Goal: Browse casually

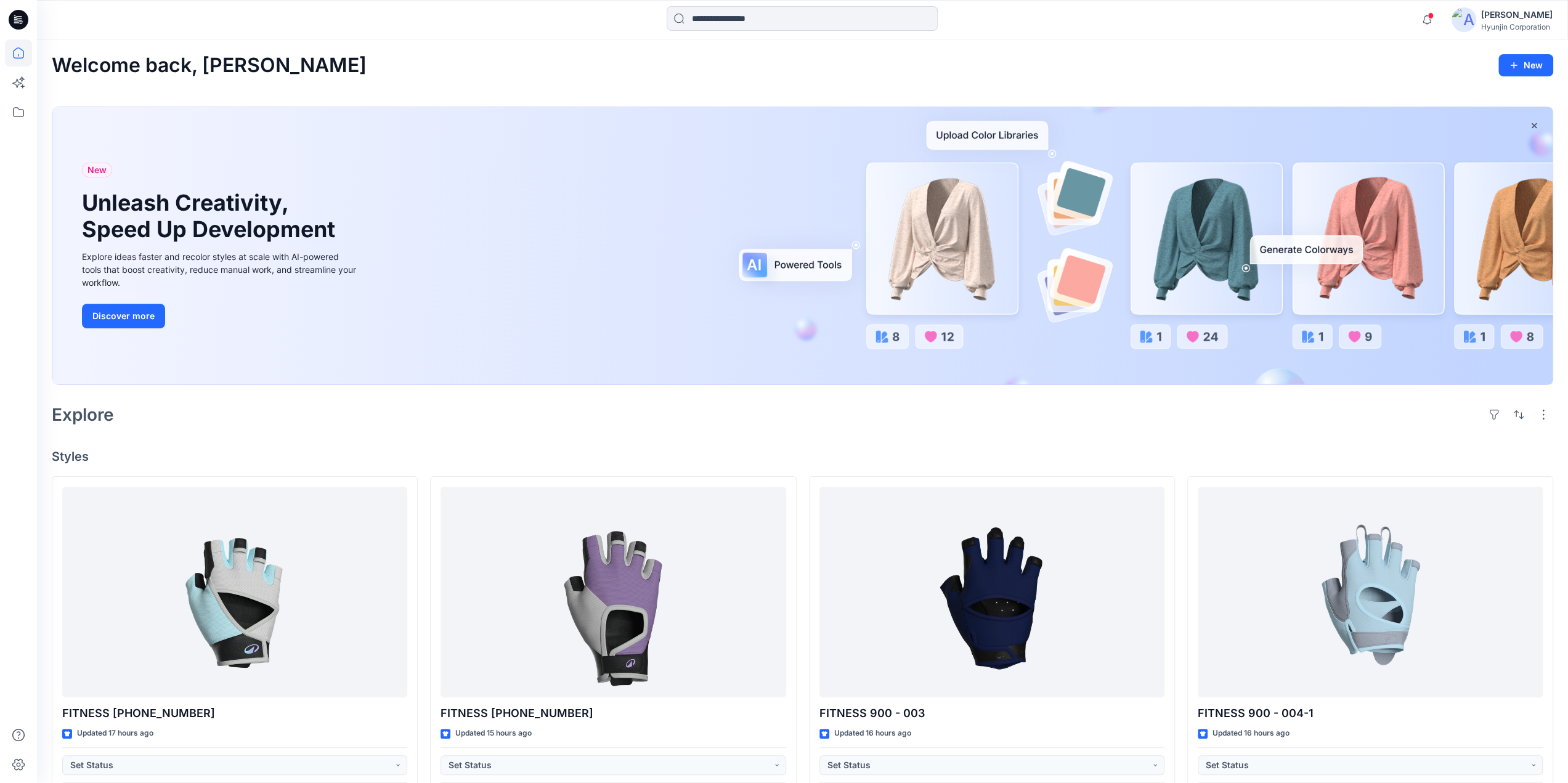
click at [435, 70] on div "Welcome back, [PERSON_NAME]" at bounding box center [803, 66] width 1502 height 23
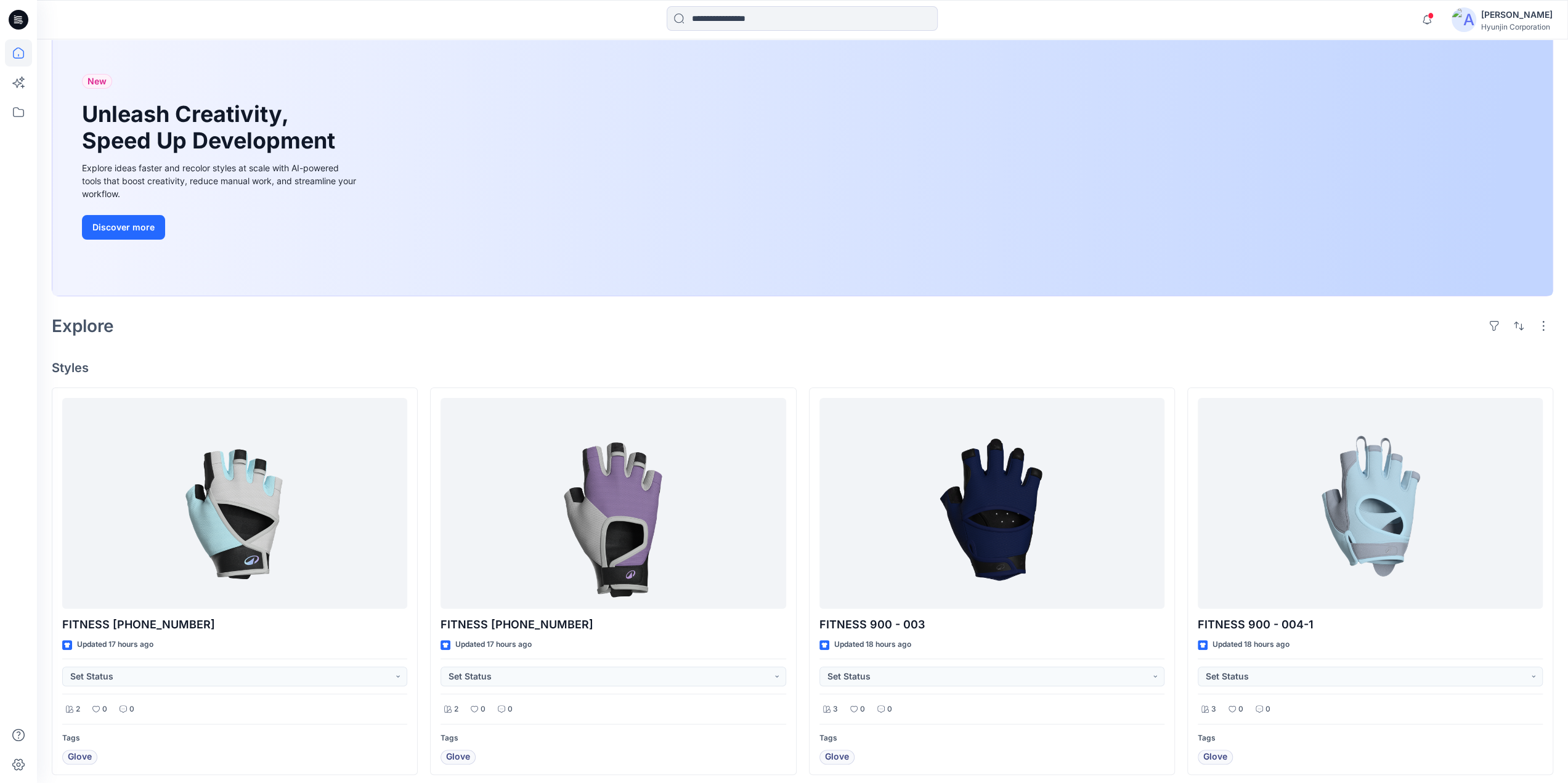
scroll to position [246, 0]
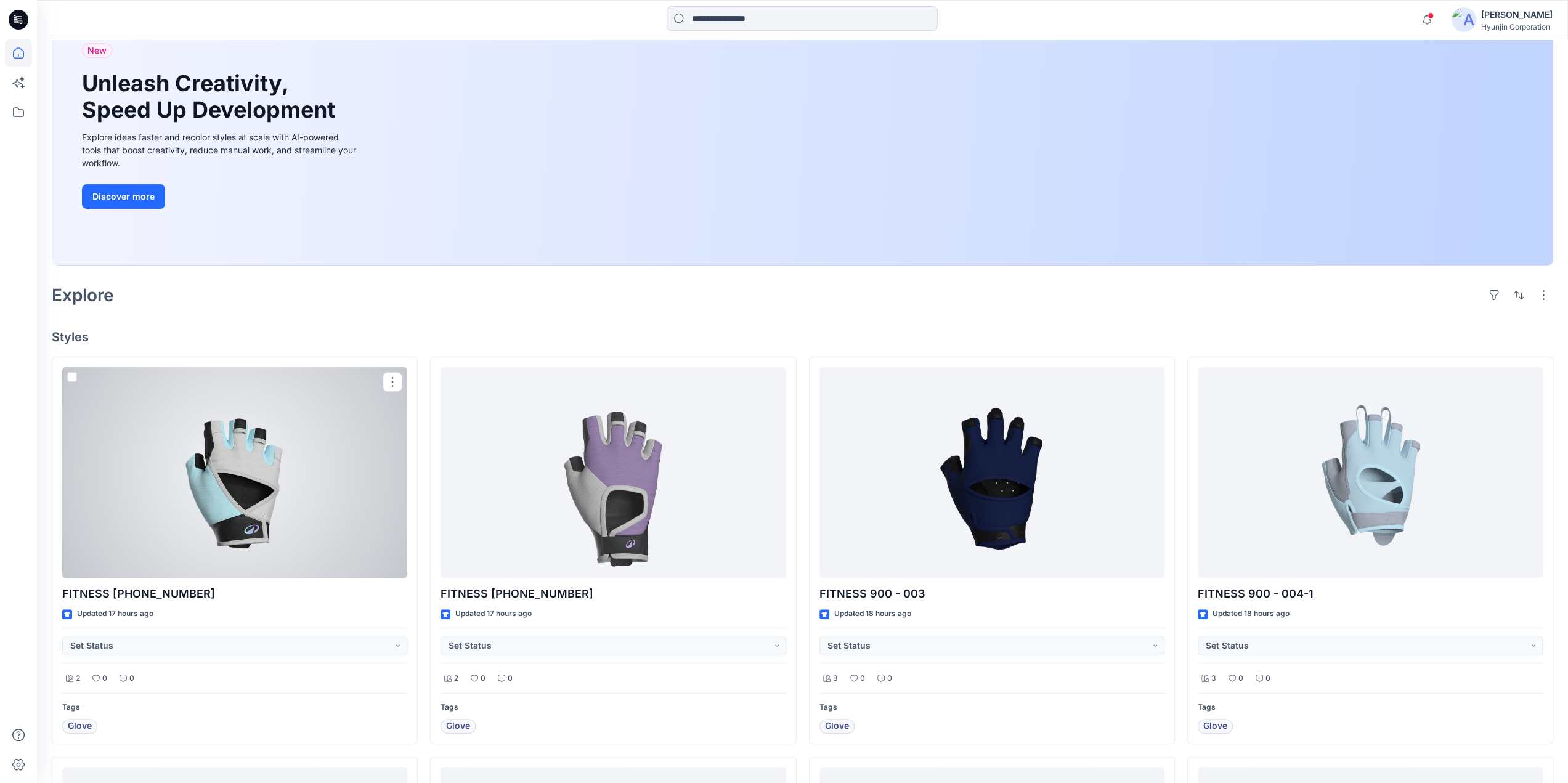
scroll to position [123, 0]
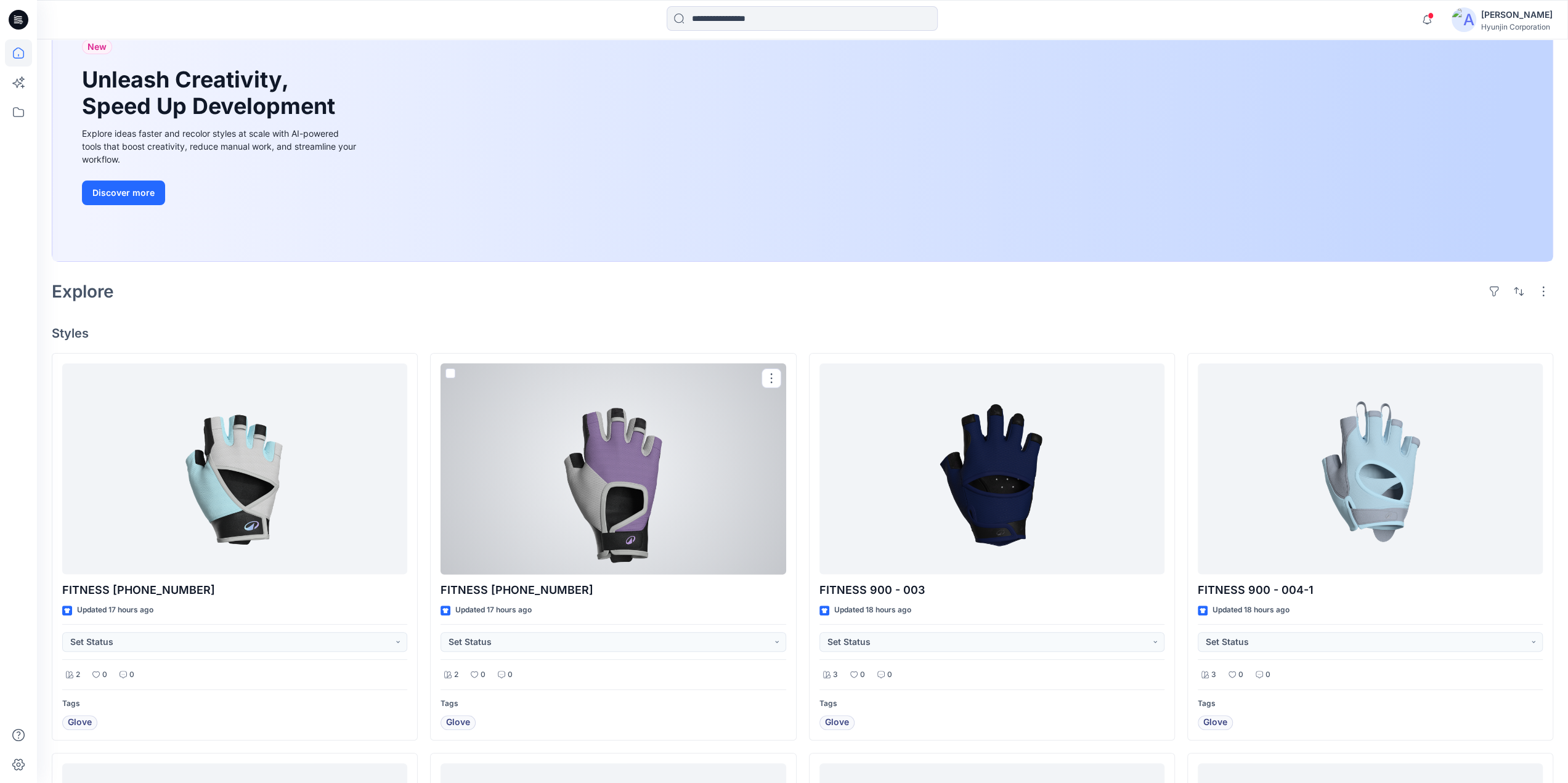
drag, startPoint x: 690, startPoint y: 499, endPoint x: 672, endPoint y: 500, distance: 18.0
click at [689, 500] on div at bounding box center [613, 469] width 345 height 211
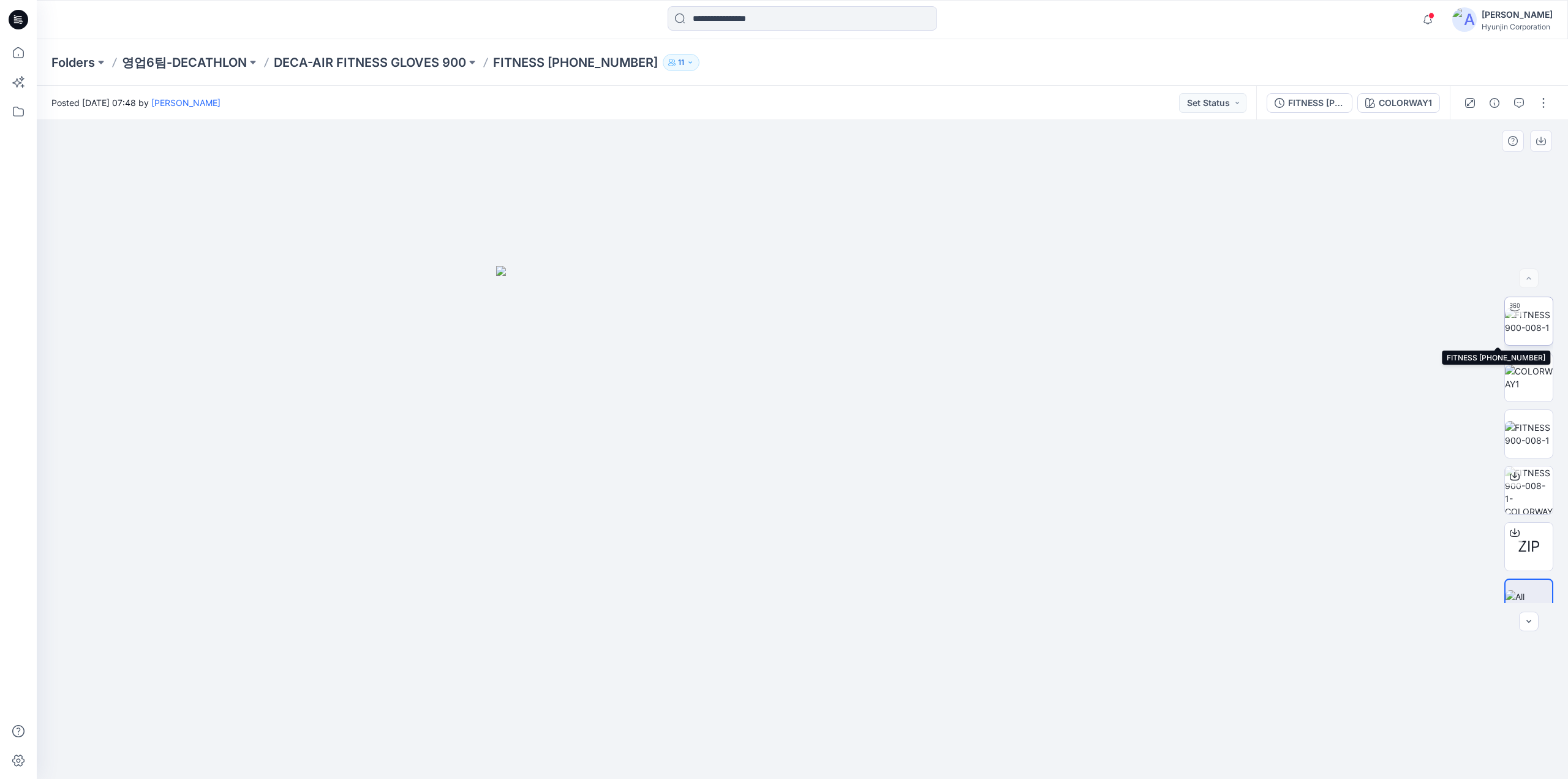
click at [1537, 334] on img at bounding box center [1529, 321] width 48 height 26
drag, startPoint x: 891, startPoint y: 758, endPoint x: 816, endPoint y: 766, distance: 75.4
click at [816, 766] on div at bounding box center [802, 449] width 1532 height 659
drag, startPoint x: 902, startPoint y: 371, endPoint x: 1081, endPoint y: 432, distance: 189.1
click at [1081, 432] on div at bounding box center [802, 449] width 1532 height 659
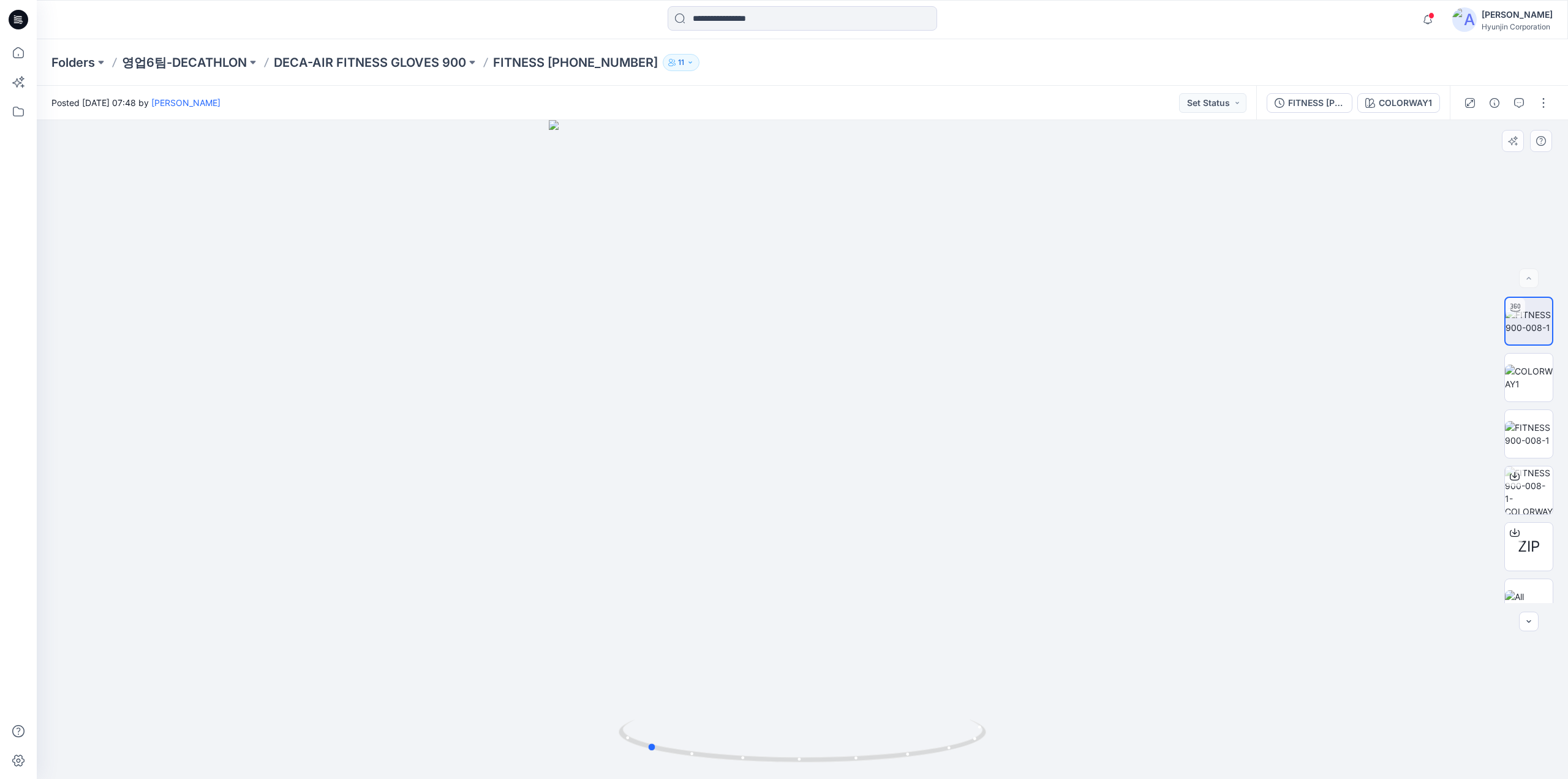
drag, startPoint x: 823, startPoint y: 471, endPoint x: 889, endPoint y: 463, distance: 66.5
click at [983, 510] on div at bounding box center [802, 449] width 1532 height 659
